Goal: Information Seeking & Learning: Find specific fact

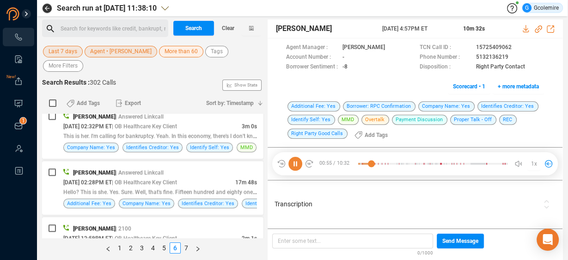
scroll to position [924, 0]
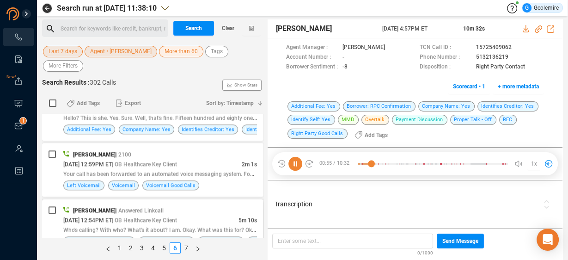
click at [170, 225] on span "Who's calling? With who? What's it about? I am. Okay. What was this for? Okay. …" at bounding box center [185, 228] width 244 height 7
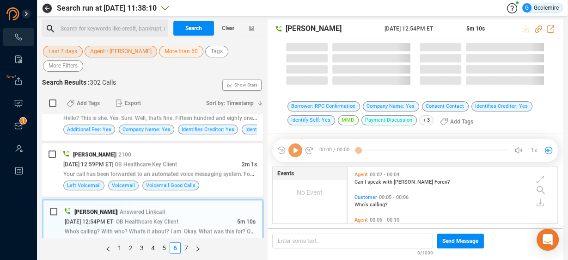
scroll to position [55, 205]
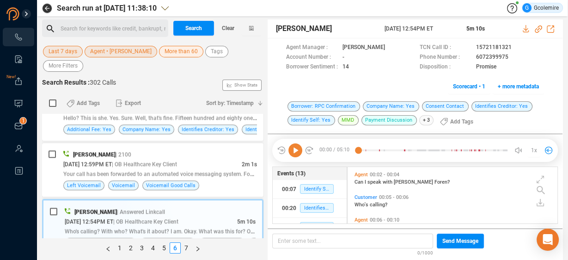
click at [294, 147] on icon at bounding box center [295, 150] width 14 height 14
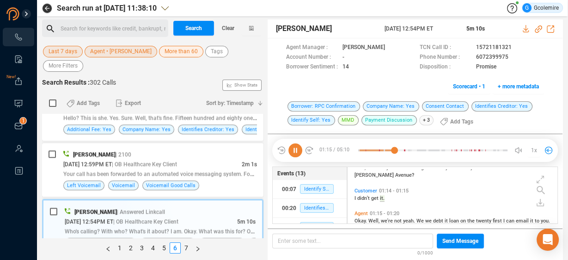
scroll to position [330, 0]
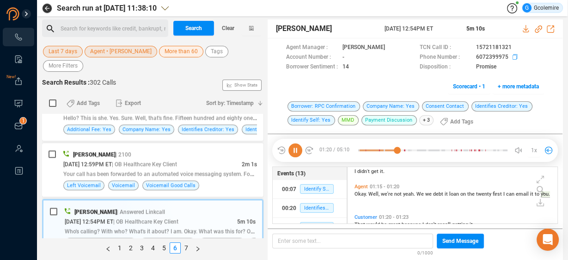
click at [512, 56] on icon at bounding box center [515, 57] width 7 height 7
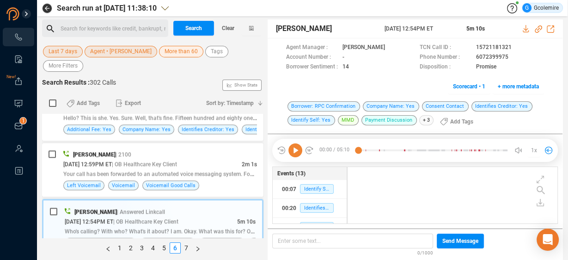
scroll to position [528, 0]
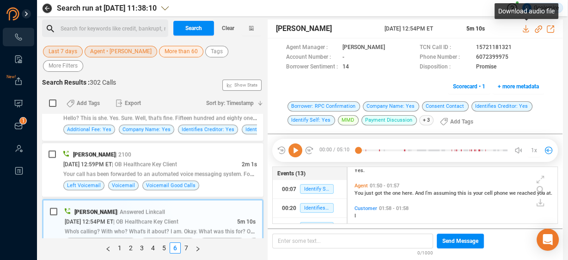
click at [525, 29] on icon at bounding box center [525, 28] width 6 height 7
click at [108, 53] on span "Agent • [PERSON_NAME]" at bounding box center [120, 52] width 61 height 12
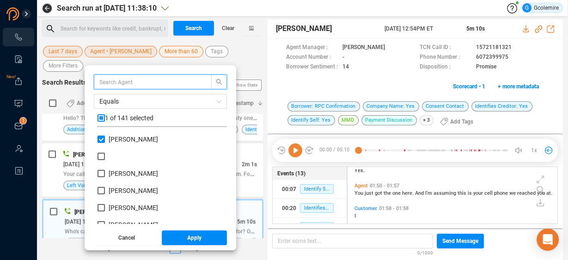
scroll to position [86, 125]
click at [99, 139] on input "[PERSON_NAME]" at bounding box center [100, 138] width 7 height 7
checkbox input "false"
click at [114, 78] on input "text" at bounding box center [148, 82] width 98 height 10
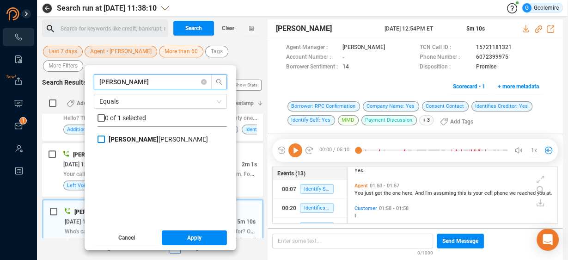
type input "[PERSON_NAME]"
click at [109, 139] on b "[PERSON_NAME]" at bounding box center [134, 138] width 50 height 7
click at [105, 139] on input "[PERSON_NAME]" at bounding box center [100, 138] width 7 height 7
checkbox input "true"
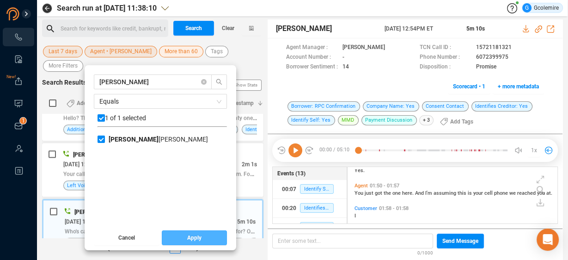
click at [194, 240] on span "Apply" at bounding box center [194, 237] width 14 height 15
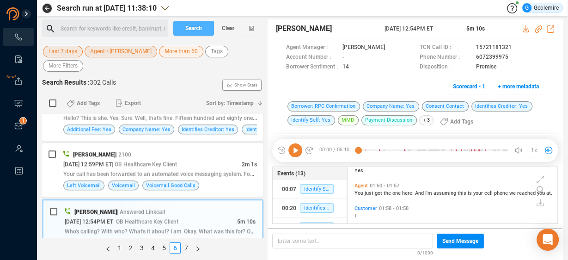
click at [188, 28] on span "Search" at bounding box center [193, 28] width 17 height 15
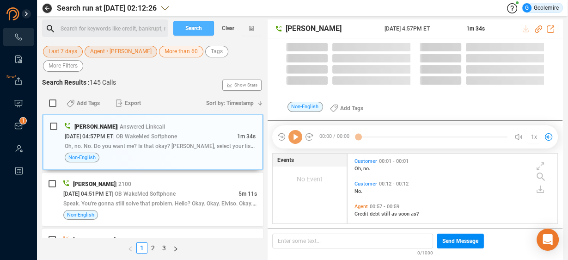
scroll to position [69, 205]
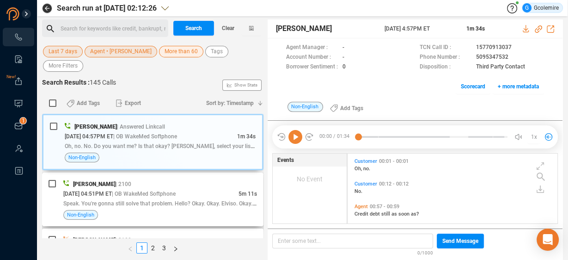
click at [135, 199] on span "Speak. You're gonna still solve that problem. Hello? Okay. Okay. Elviso. Okay. …" at bounding box center [185, 202] width 245 height 7
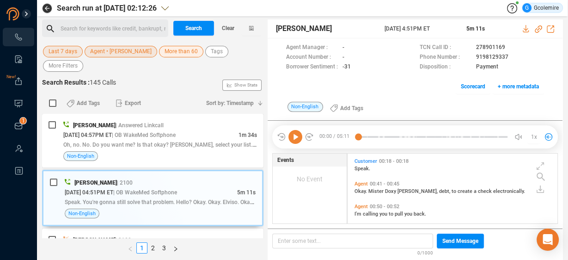
click at [296, 136] on icon at bounding box center [295, 137] width 14 height 14
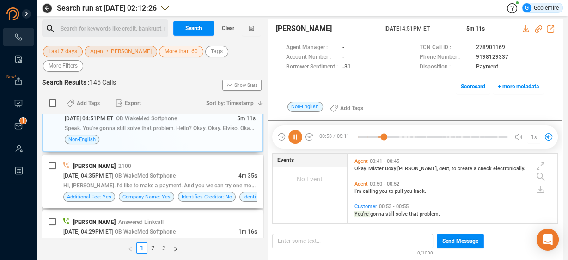
scroll to position [45, 0]
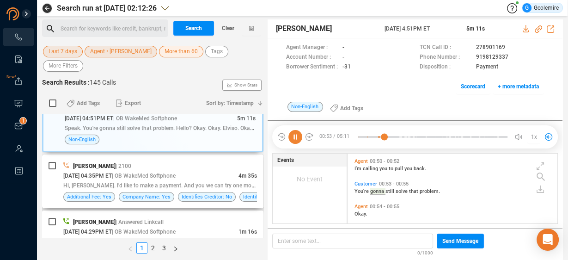
click at [163, 172] on span "| OB WakeMed Softphone" at bounding box center [144, 175] width 64 height 6
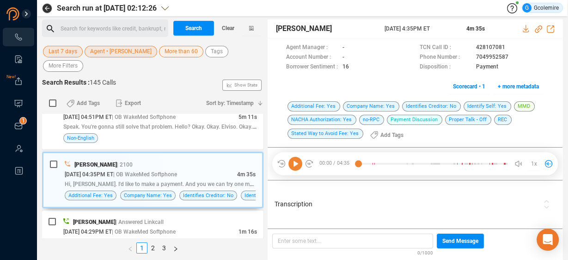
click at [297, 161] on icon at bounding box center [295, 164] width 14 height 14
click at [534, 194] on div "Transcription" at bounding box center [406, 204] width 268 height 44
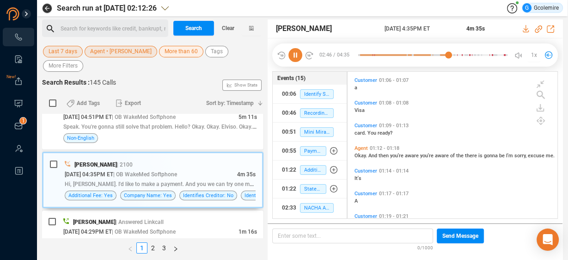
scroll to position [0, 0]
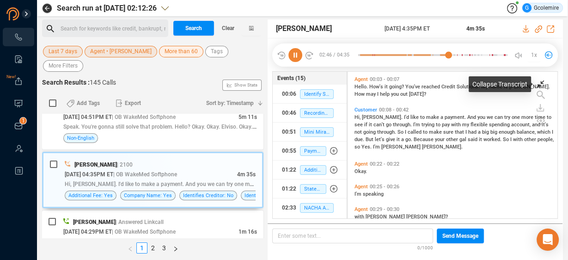
click at [540, 83] on icon at bounding box center [539, 83] width 7 height 7
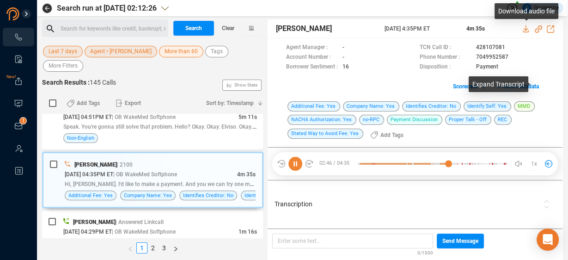
click at [523, 30] on icon at bounding box center [525, 28] width 7 height 7
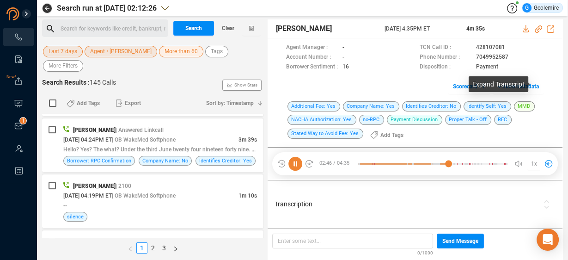
scroll to position [333, 0]
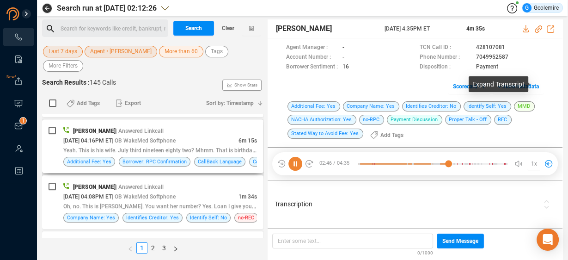
click at [158, 146] on span "Yeah. This is his wife. July third nineteen eighty two? Mhmm. That is birthday.…" at bounding box center [186, 149] width 247 height 7
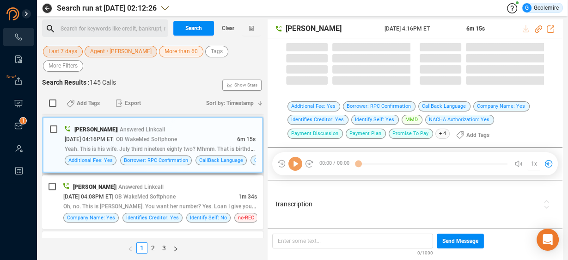
scroll to position [330, 0]
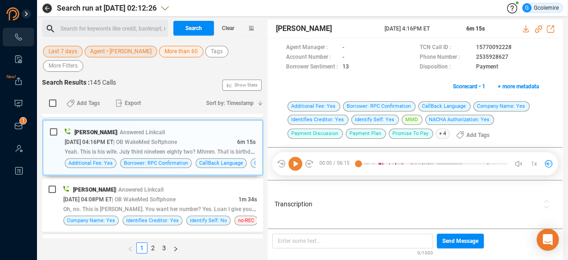
click at [347, 206] on span "Transcription" at bounding box center [406, 204] width 264 height 10
